Goal: Task Accomplishment & Management: Manage account settings

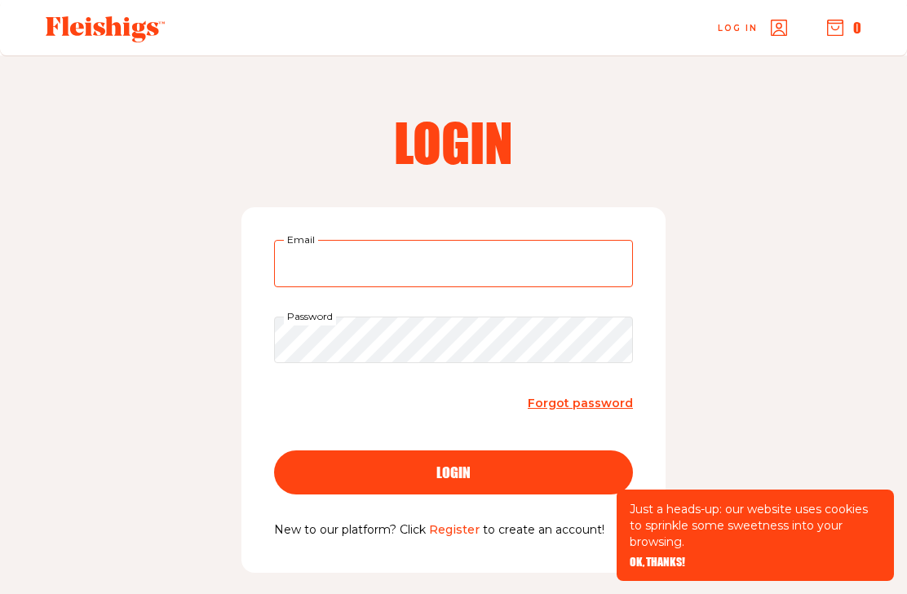
click at [534, 261] on input "Email" at bounding box center [453, 263] width 359 height 47
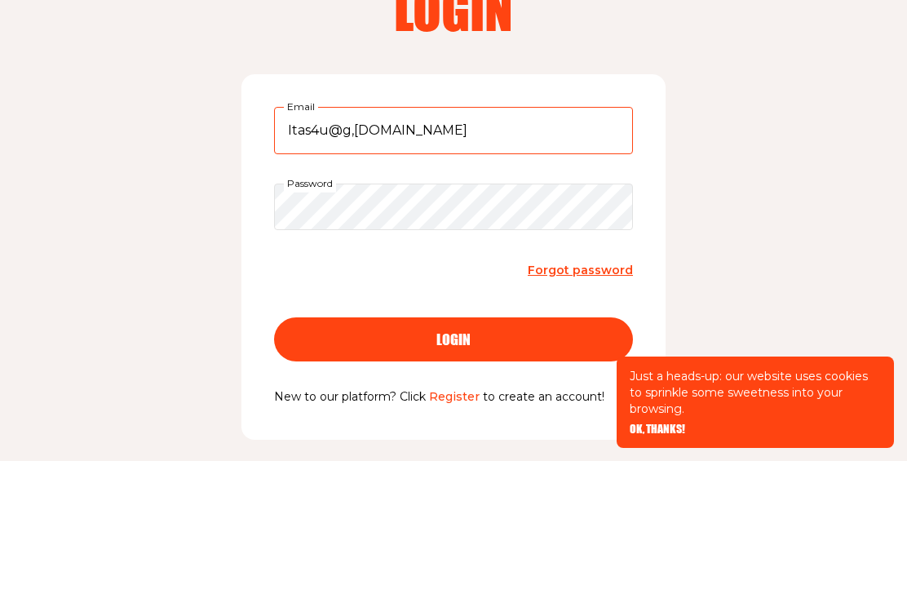
click at [359, 240] on input "Itas4u@g,[DOMAIN_NAME]" at bounding box center [453, 263] width 359 height 47
type input "[EMAIL_ADDRESS][DOMAIN_NAME]"
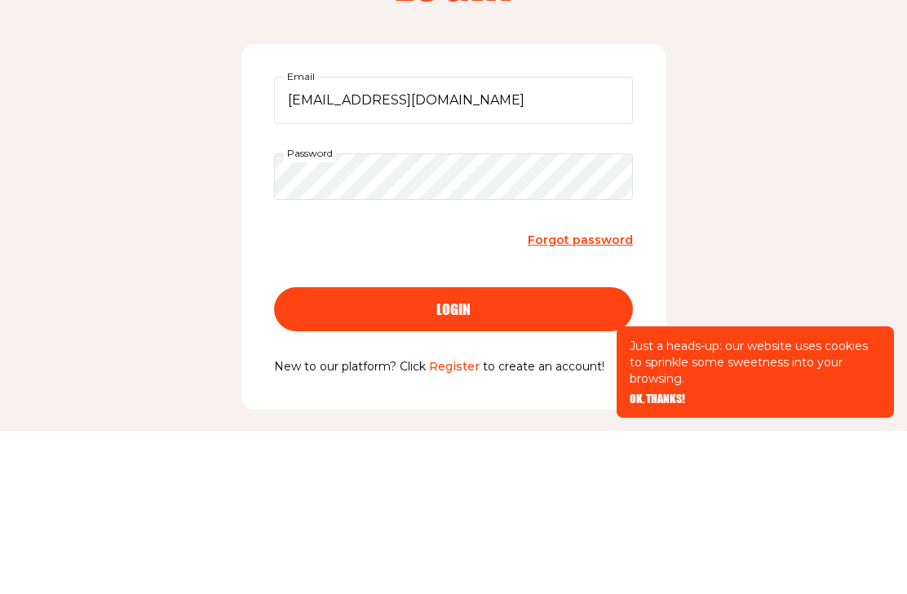
click at [422, 450] on button "login" at bounding box center [453, 472] width 359 height 44
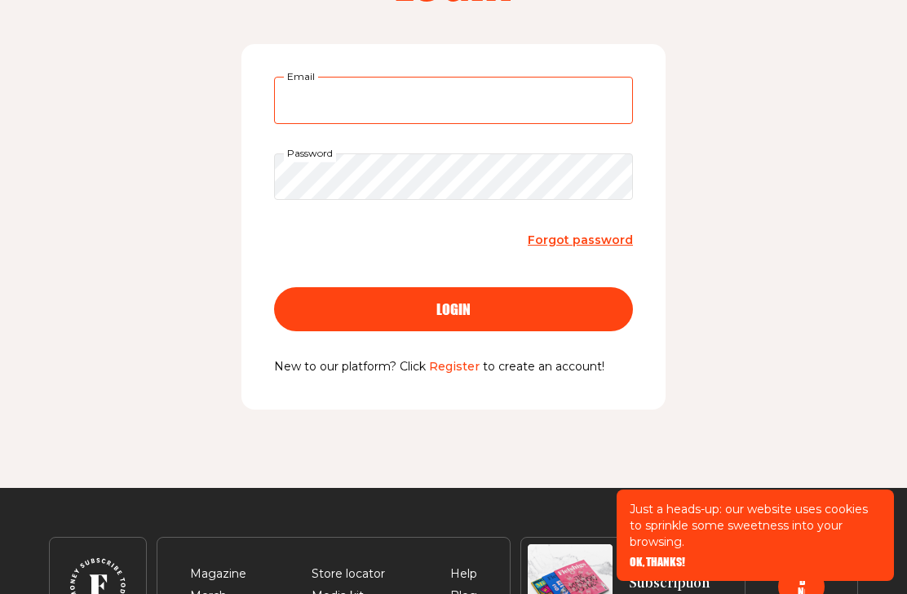
click at [480, 95] on input "Email" at bounding box center [453, 100] width 359 height 47
type input "Itas4u@gmail.com"
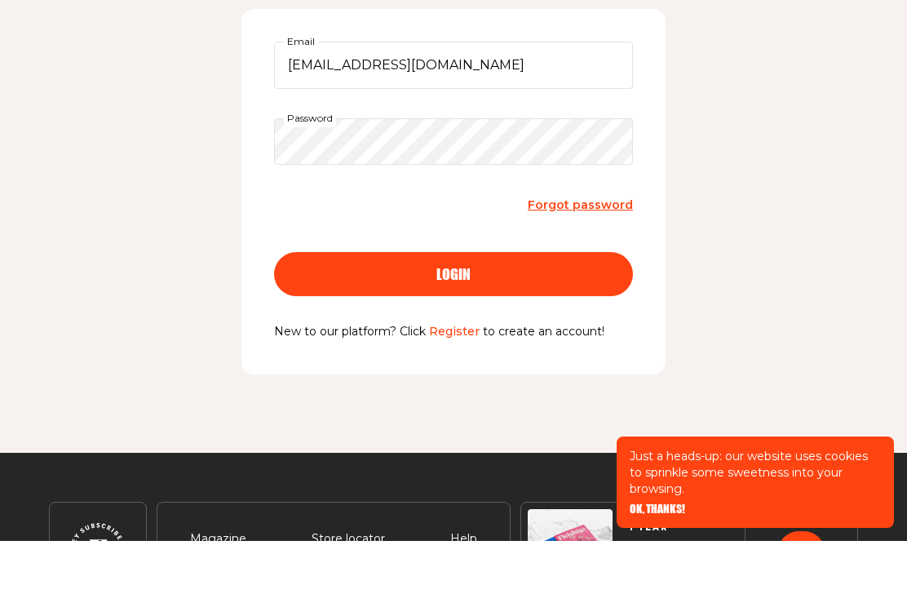
click at [565, 320] on div "login" at bounding box center [454, 327] width 294 height 15
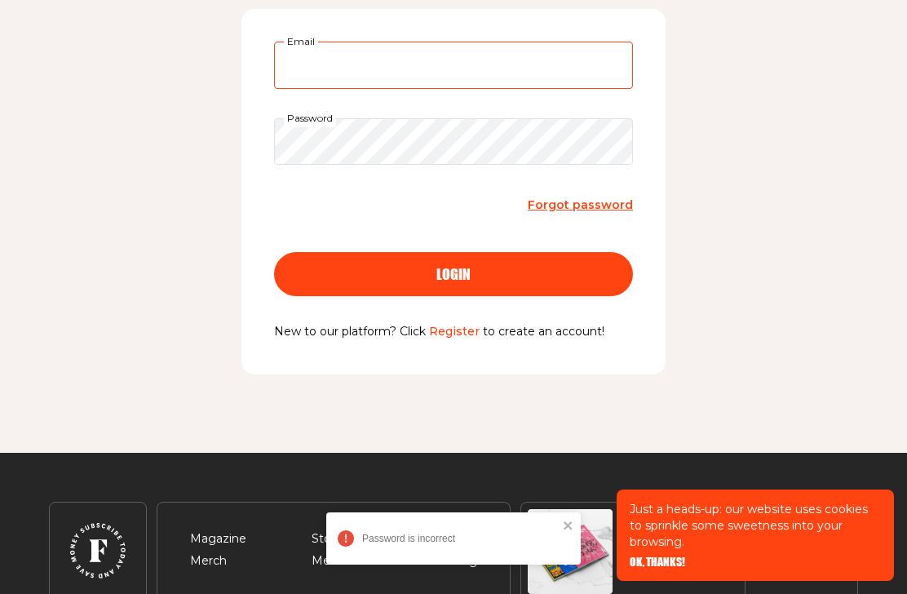
click at [483, 63] on input "Email" at bounding box center [453, 65] width 359 height 47
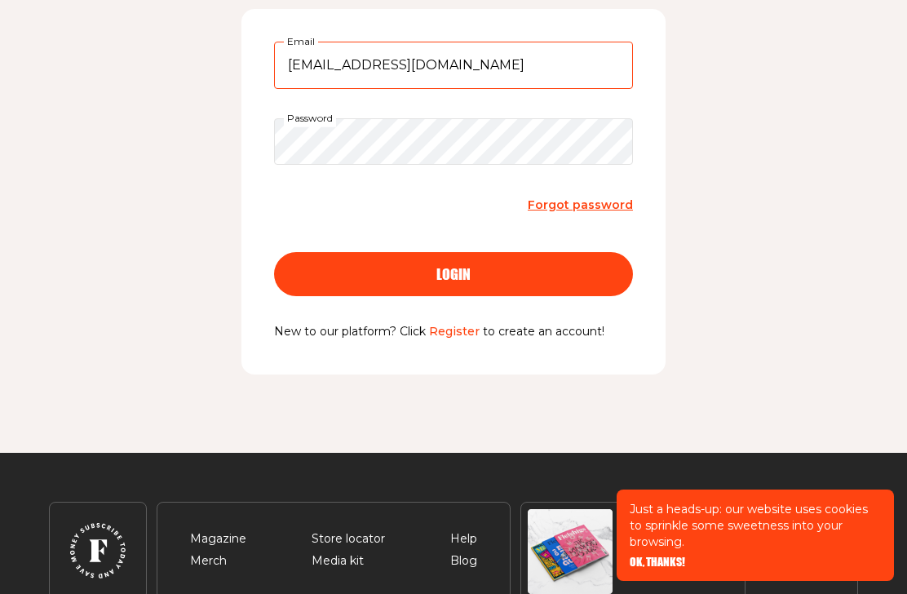
type input "Itas4u@gmail.com"
click at [584, 272] on div "login" at bounding box center [454, 274] width 294 height 15
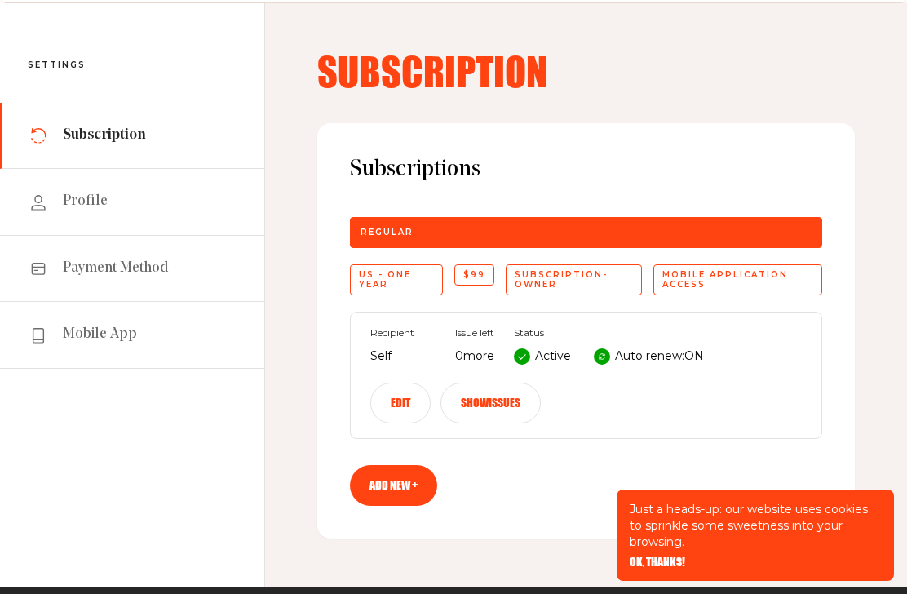
scroll to position [52, 0]
click at [408, 407] on button "Edit" at bounding box center [400, 403] width 60 height 41
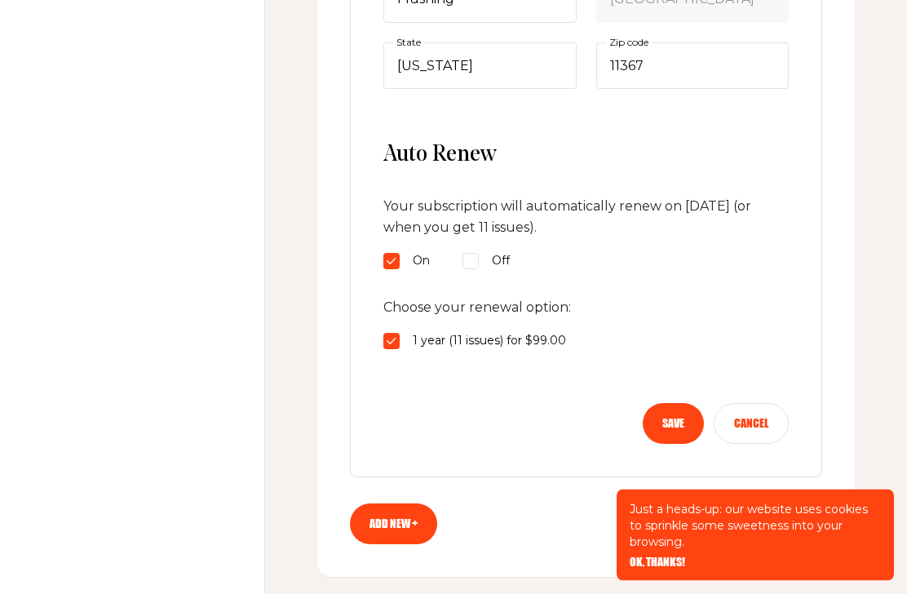
scroll to position [719, 0]
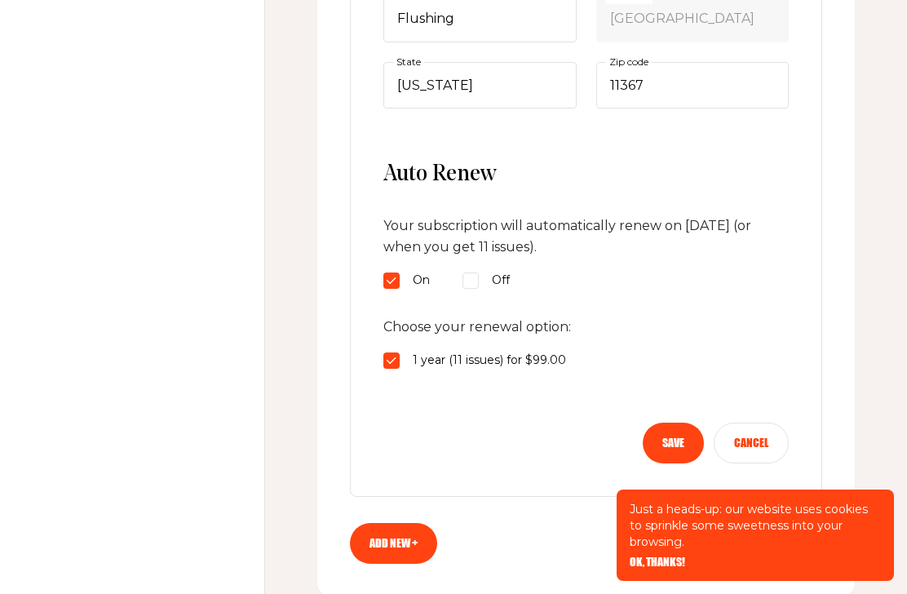
click at [472, 276] on input "Off" at bounding box center [471, 281] width 16 height 16
radio input "true"
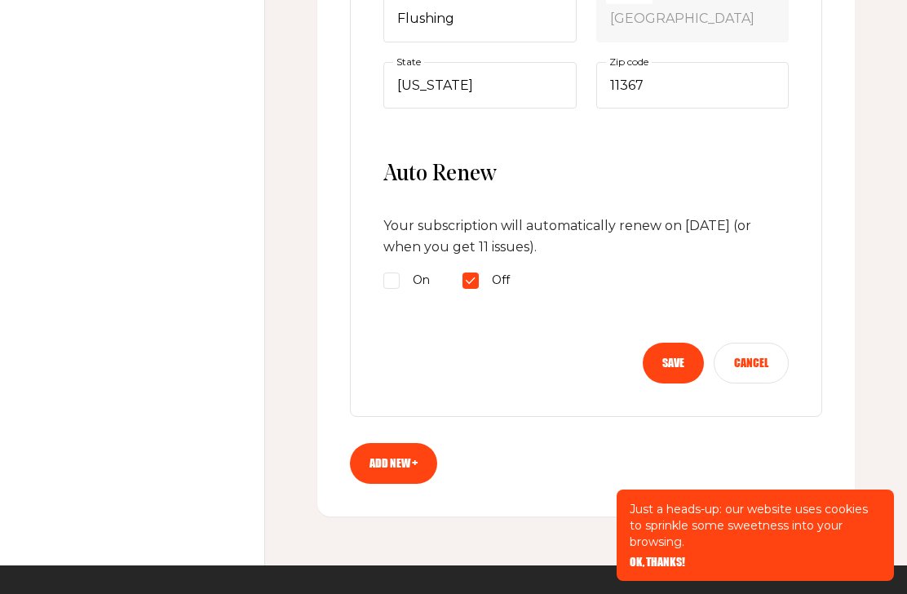
click at [664, 358] on button "Save" at bounding box center [673, 363] width 61 height 41
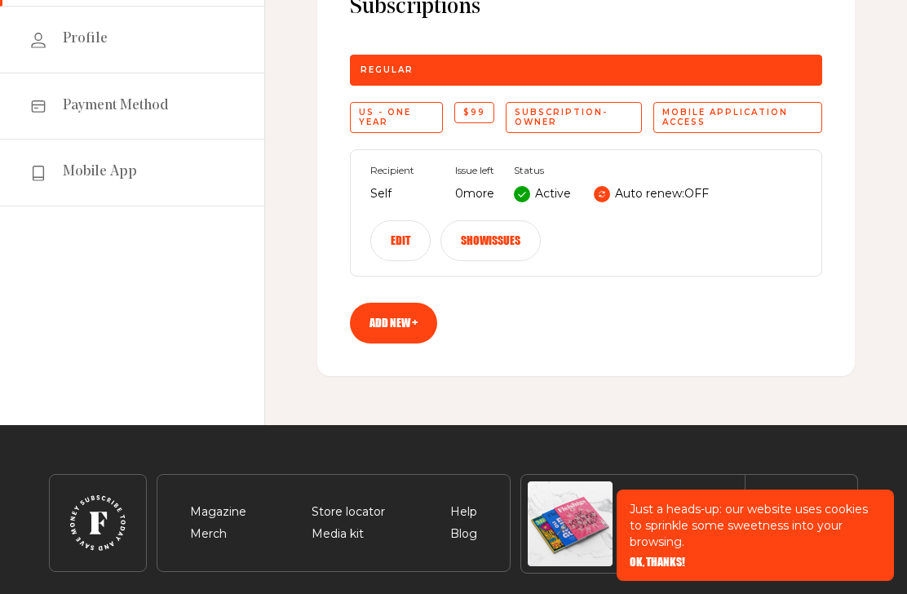
click at [708, 111] on div "Mobile application access" at bounding box center [738, 117] width 169 height 31
click at [735, 118] on div "Mobile application access" at bounding box center [738, 117] width 169 height 31
click at [739, 112] on div "Mobile application access" at bounding box center [738, 117] width 169 height 31
click at [722, 119] on div "Mobile application access" at bounding box center [738, 117] width 169 height 31
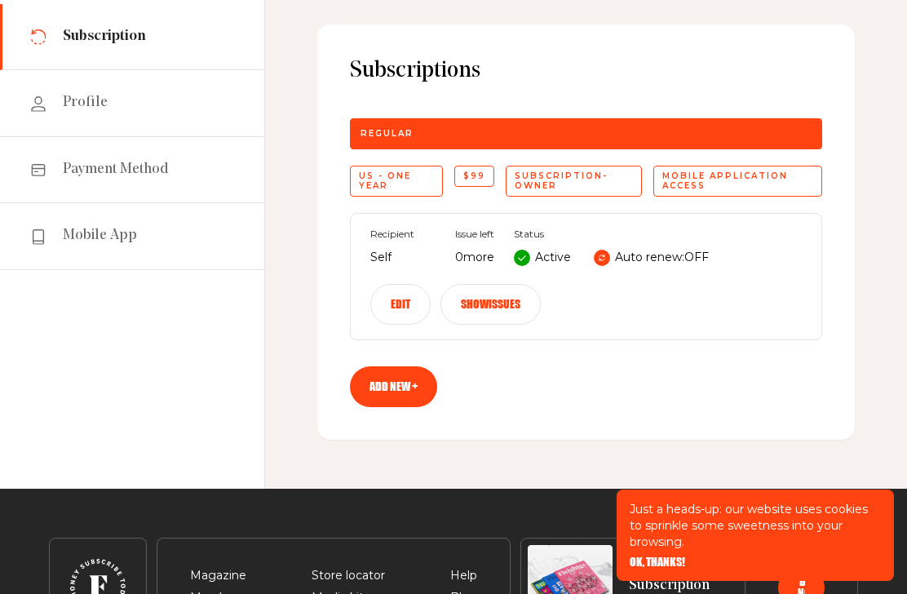
scroll to position [151, 0]
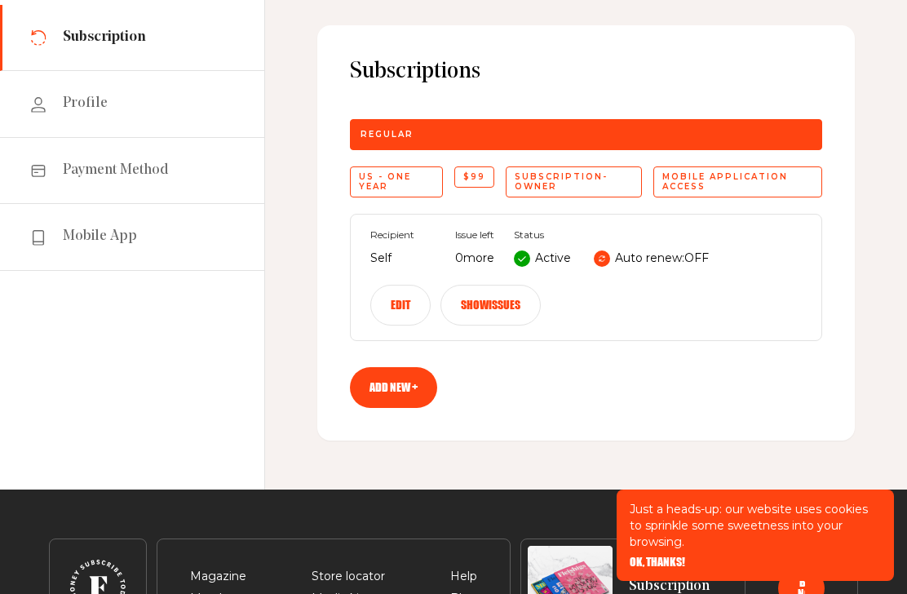
click at [516, 299] on button "Show issues" at bounding box center [491, 305] width 100 height 41
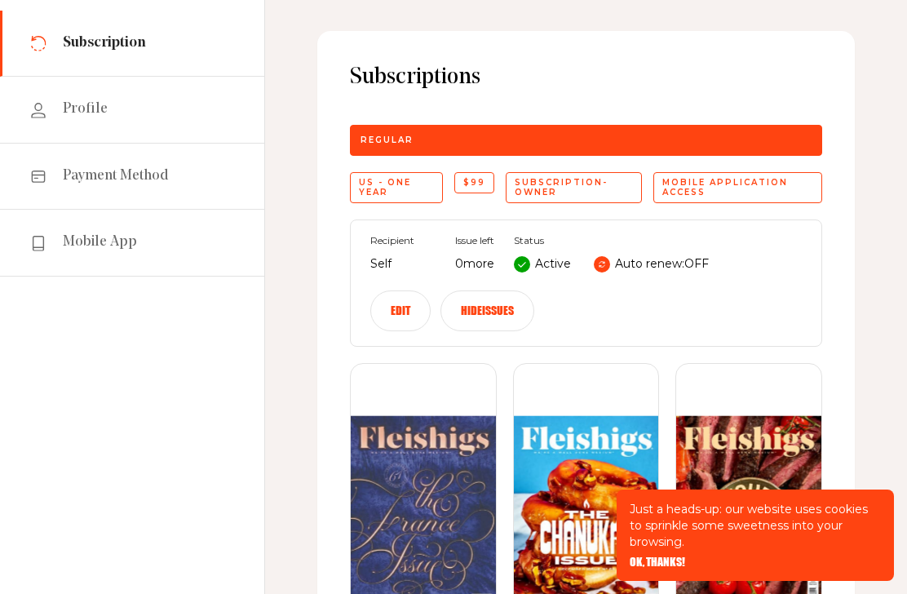
scroll to position [143, 0]
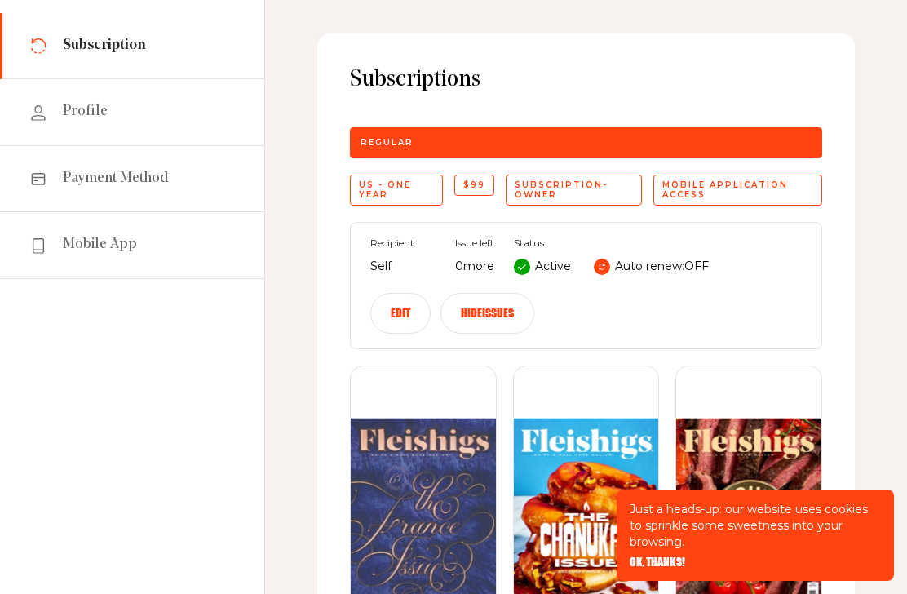
click at [502, 313] on button "Hide issues" at bounding box center [488, 313] width 94 height 41
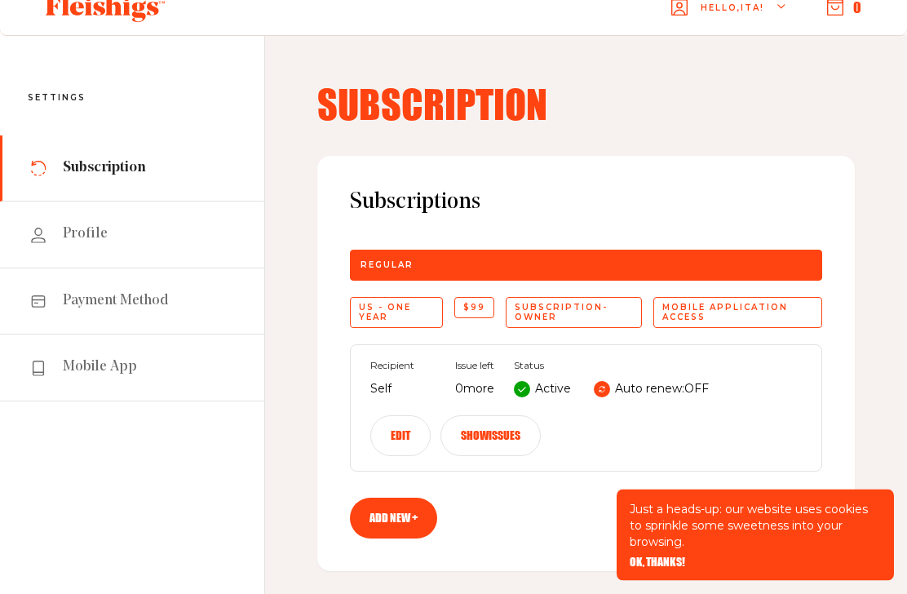
scroll to position [0, 0]
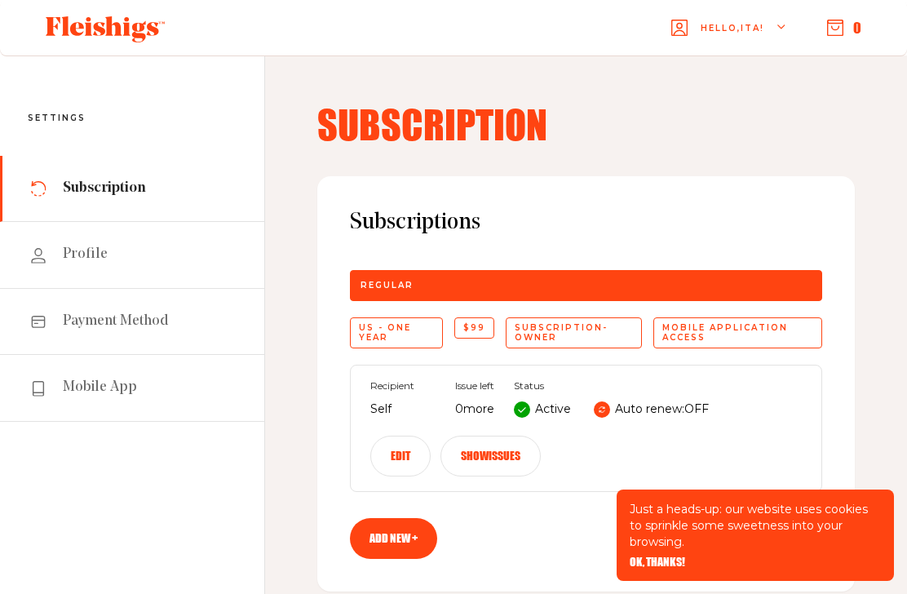
click at [191, 251] on link "Profile" at bounding box center [132, 255] width 264 height 66
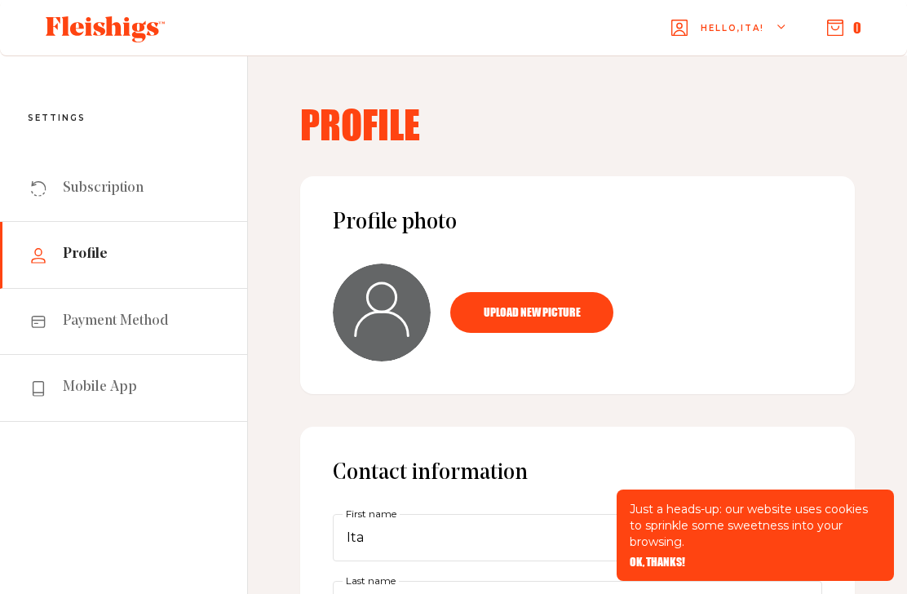
click at [166, 319] on link "Payment Method" at bounding box center [123, 322] width 247 height 66
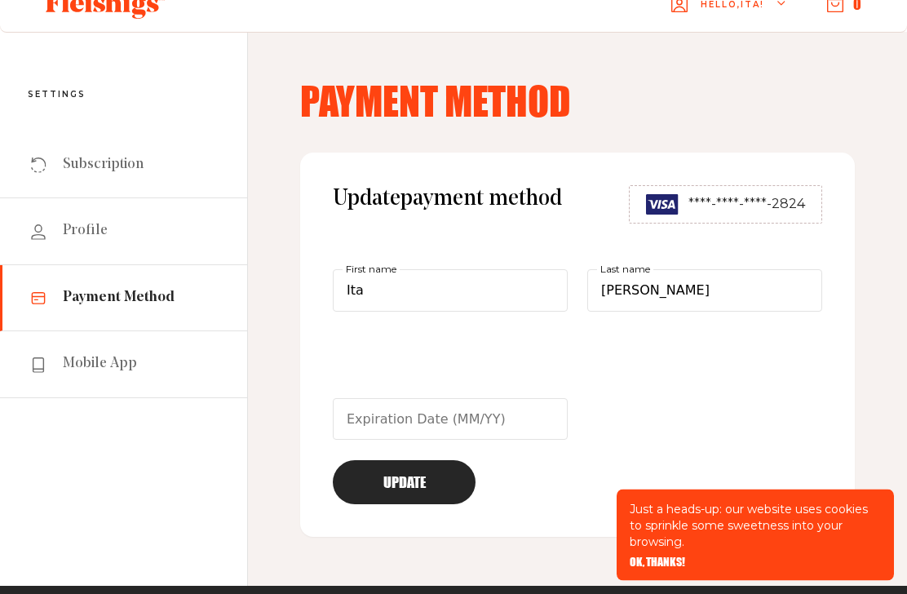
scroll to position [24, 0]
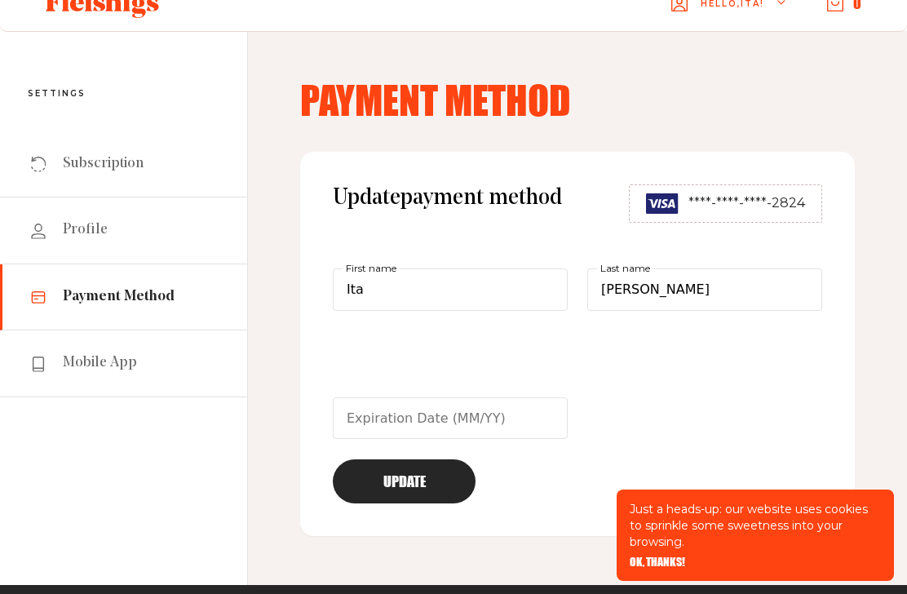
click at [176, 361] on link "Mobile App" at bounding box center [123, 363] width 247 height 66
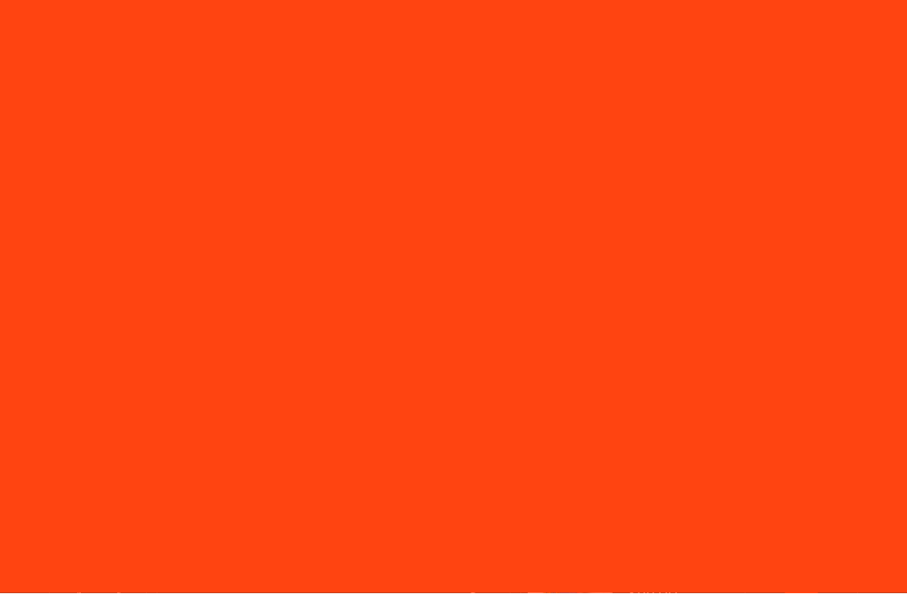
scroll to position [1, 0]
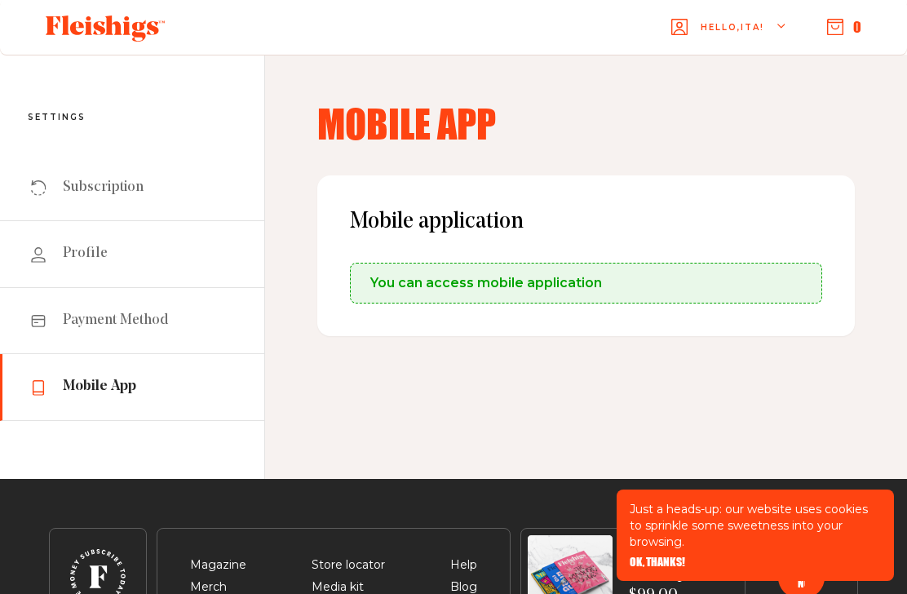
click at [466, 277] on span "You can access mobile application" at bounding box center [486, 283] width 232 height 20
click at [515, 278] on span "You can access mobile application" at bounding box center [486, 283] width 232 height 20
click at [475, 311] on div "Mobile application You can access mobile application" at bounding box center [586, 255] width 538 height 161
click at [140, 188] on span "Subscription" at bounding box center [103, 188] width 81 height 20
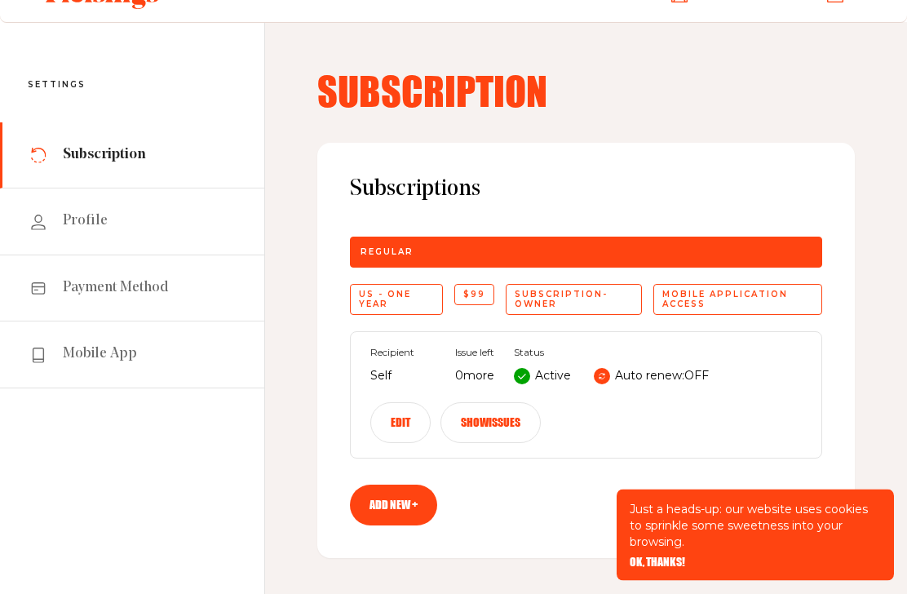
scroll to position [33, 0]
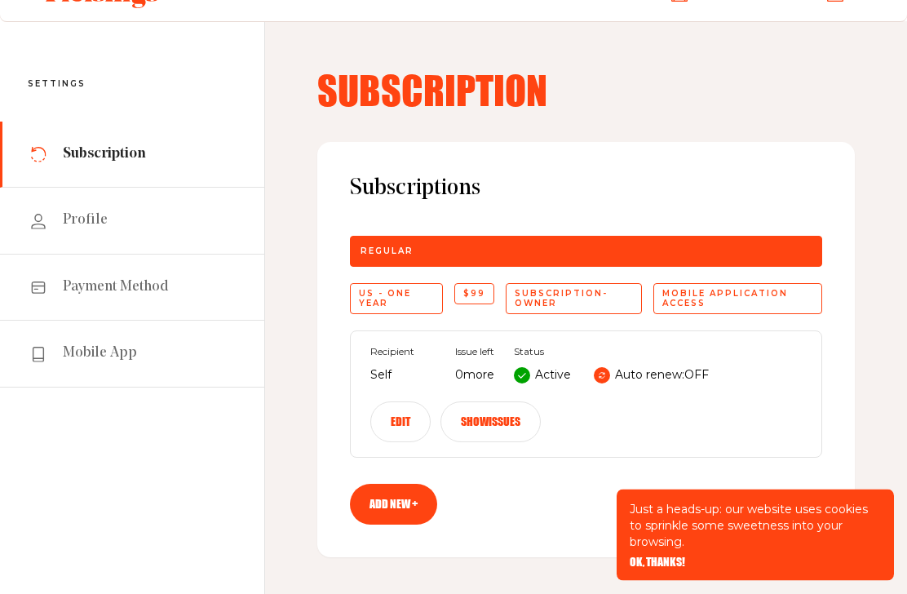
click at [610, 290] on div "subscription-owner" at bounding box center [574, 299] width 136 height 31
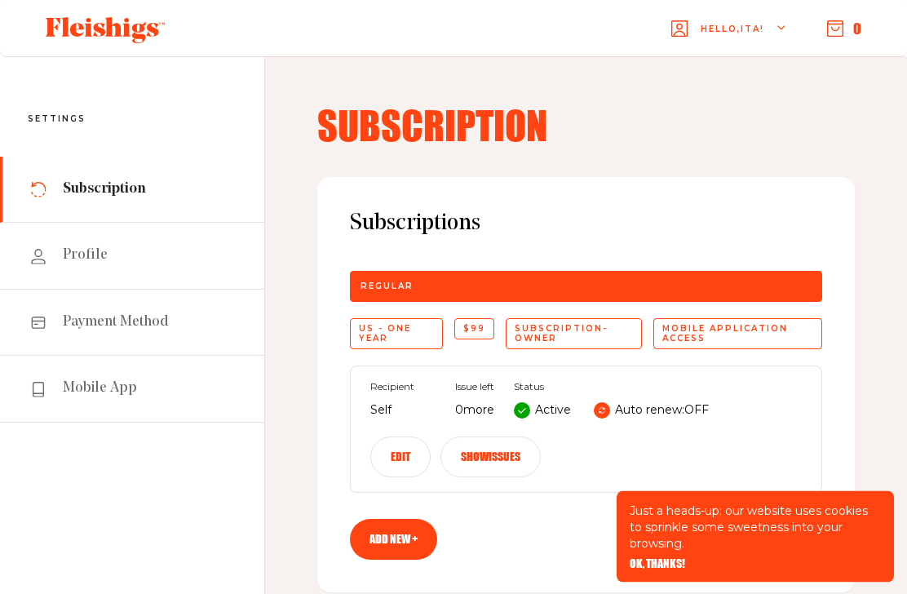
scroll to position [0, 0]
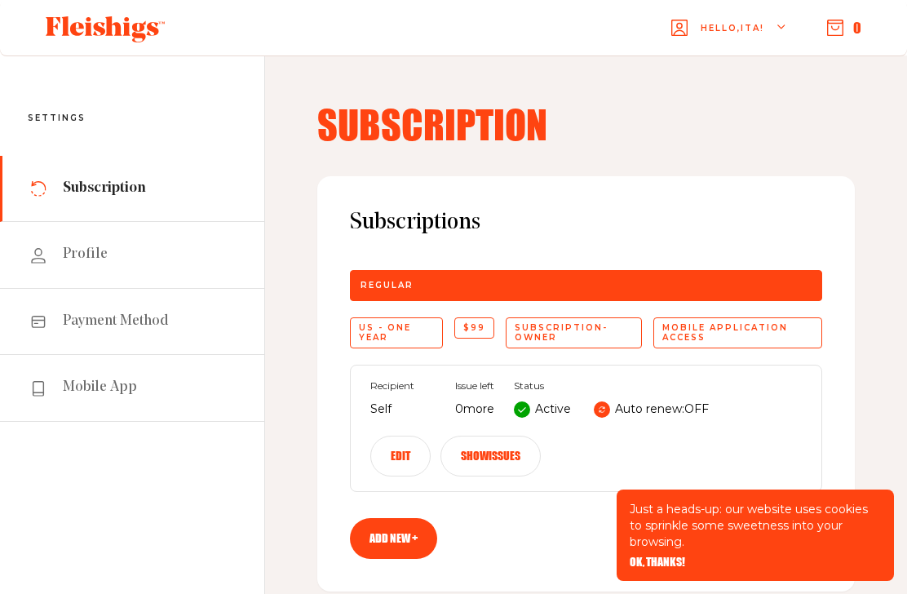
click at [851, 26] on button "0" at bounding box center [844, 28] width 34 height 18
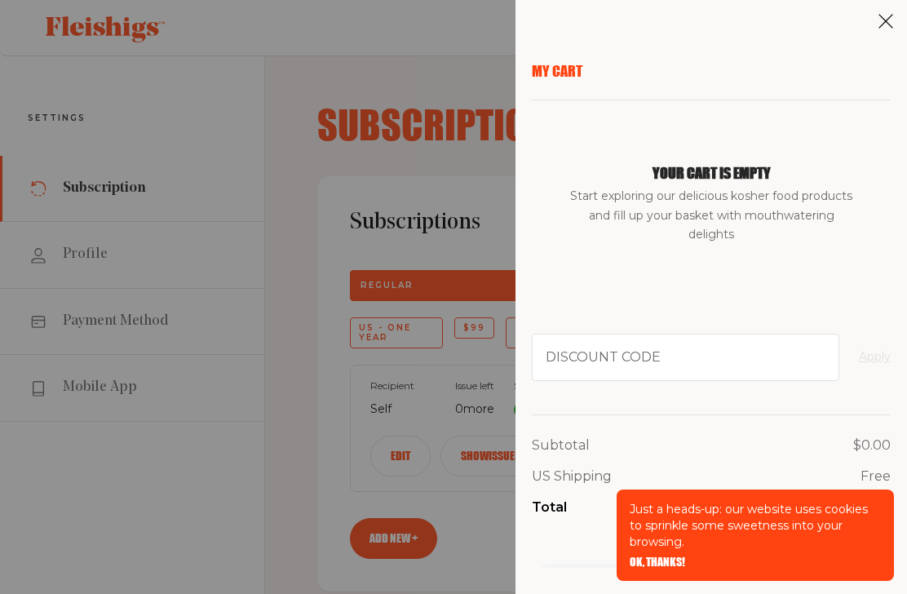
click at [481, 192] on div "My Cart Your cart is empty Start exploring our delicious kosher food products a…" at bounding box center [453, 297] width 907 height 594
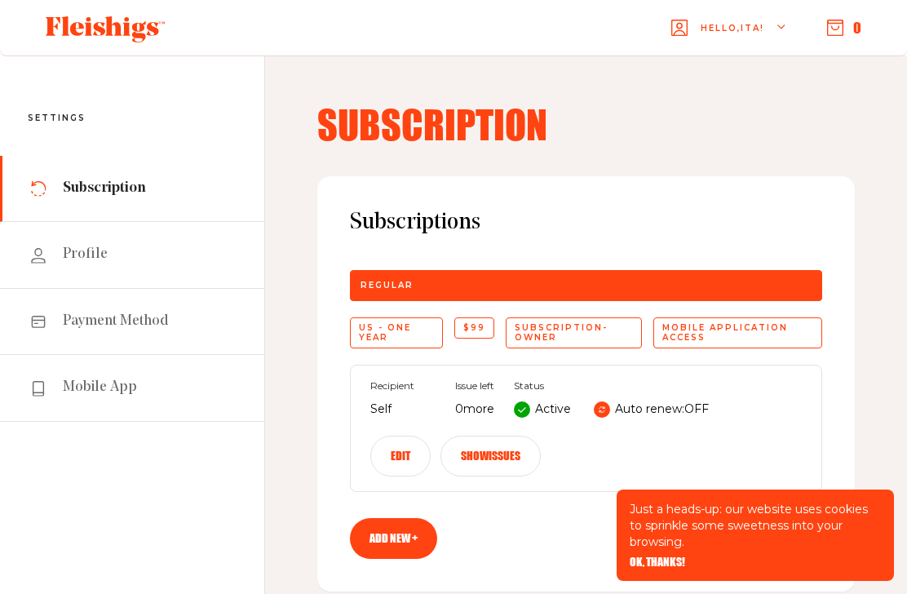
click at [755, 27] on span "Hello, Ita !" at bounding box center [733, 41] width 64 height 38
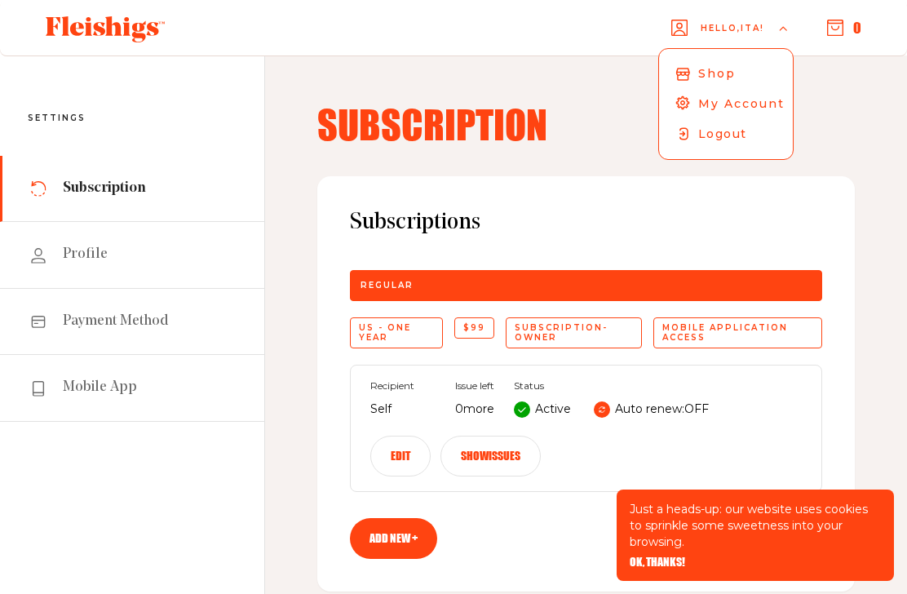
click at [750, 64] on link "Shop" at bounding box center [725, 73] width 135 height 31
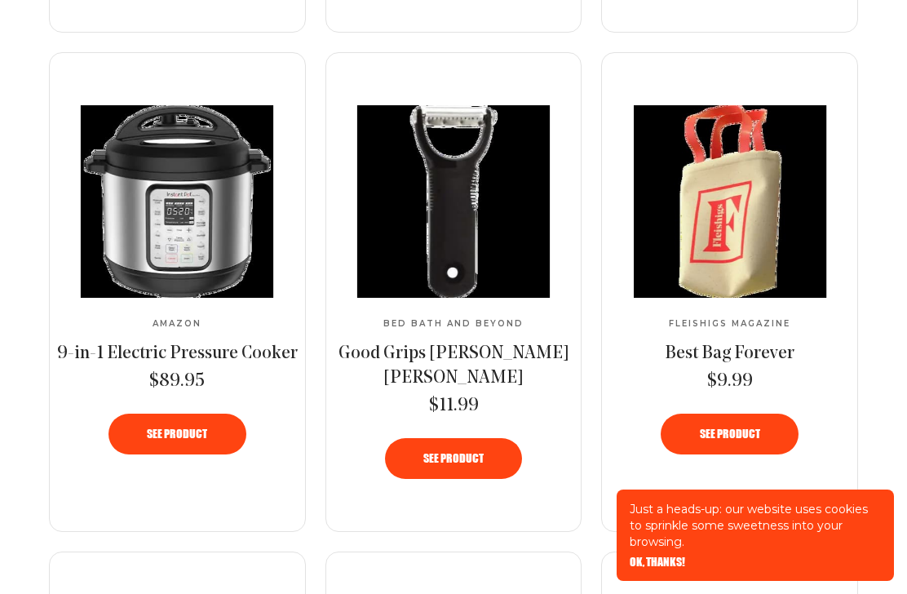
scroll to position [1221, 0]
